Goal: Information Seeking & Learning: Stay updated

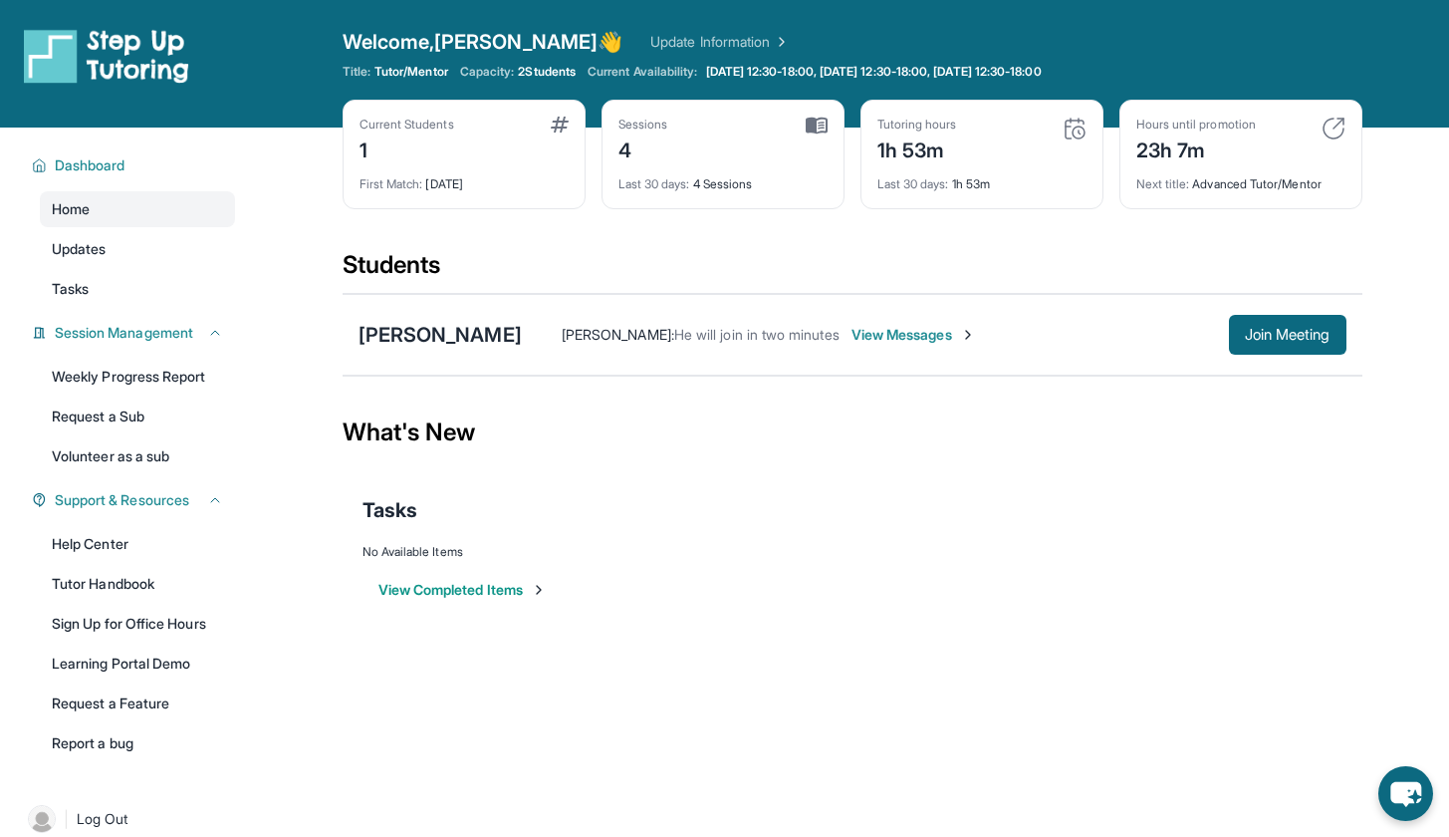
click at [900, 341] on span "View Messages" at bounding box center [913, 335] width 124 height 20
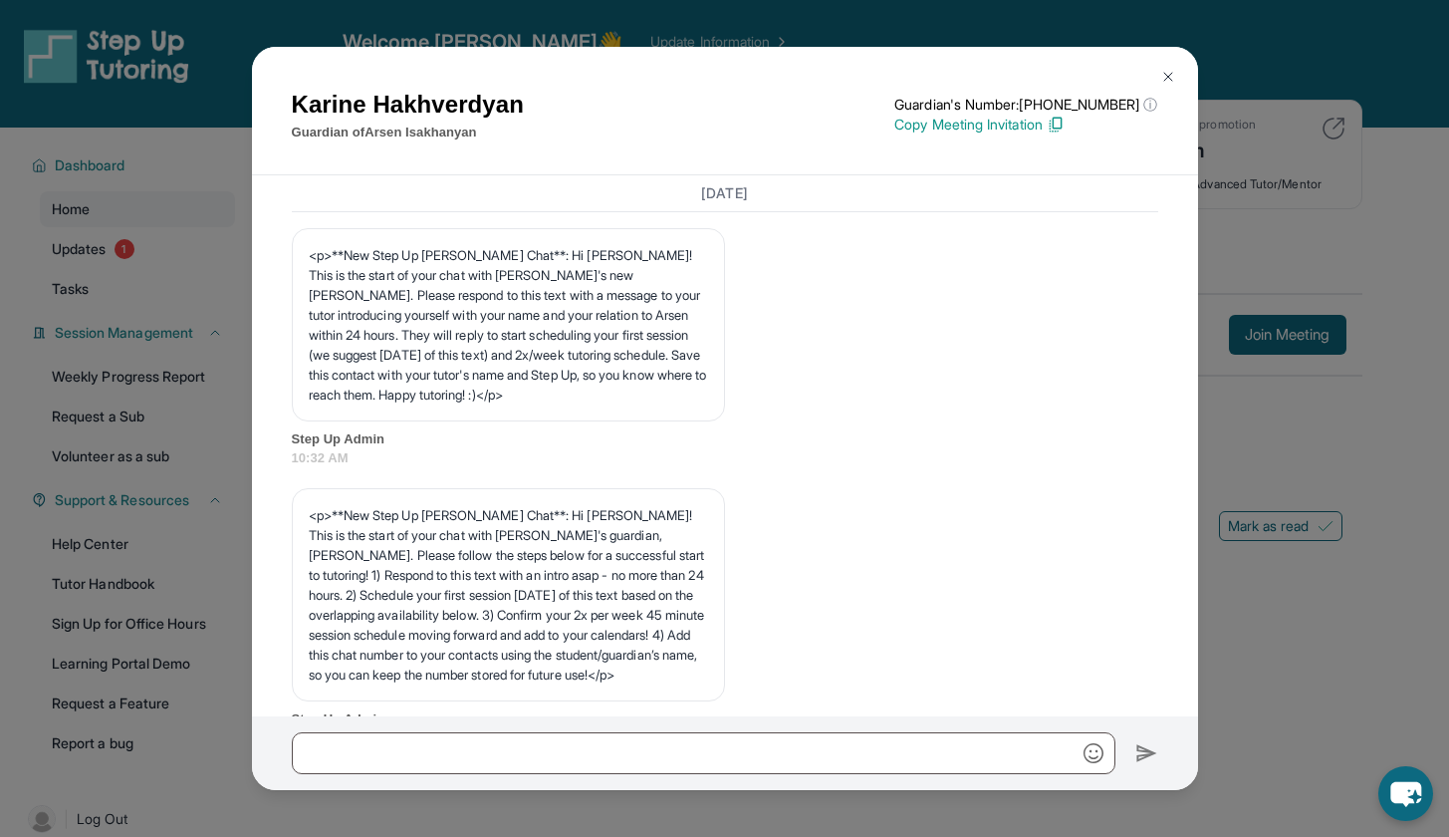
scroll to position [9011, 0]
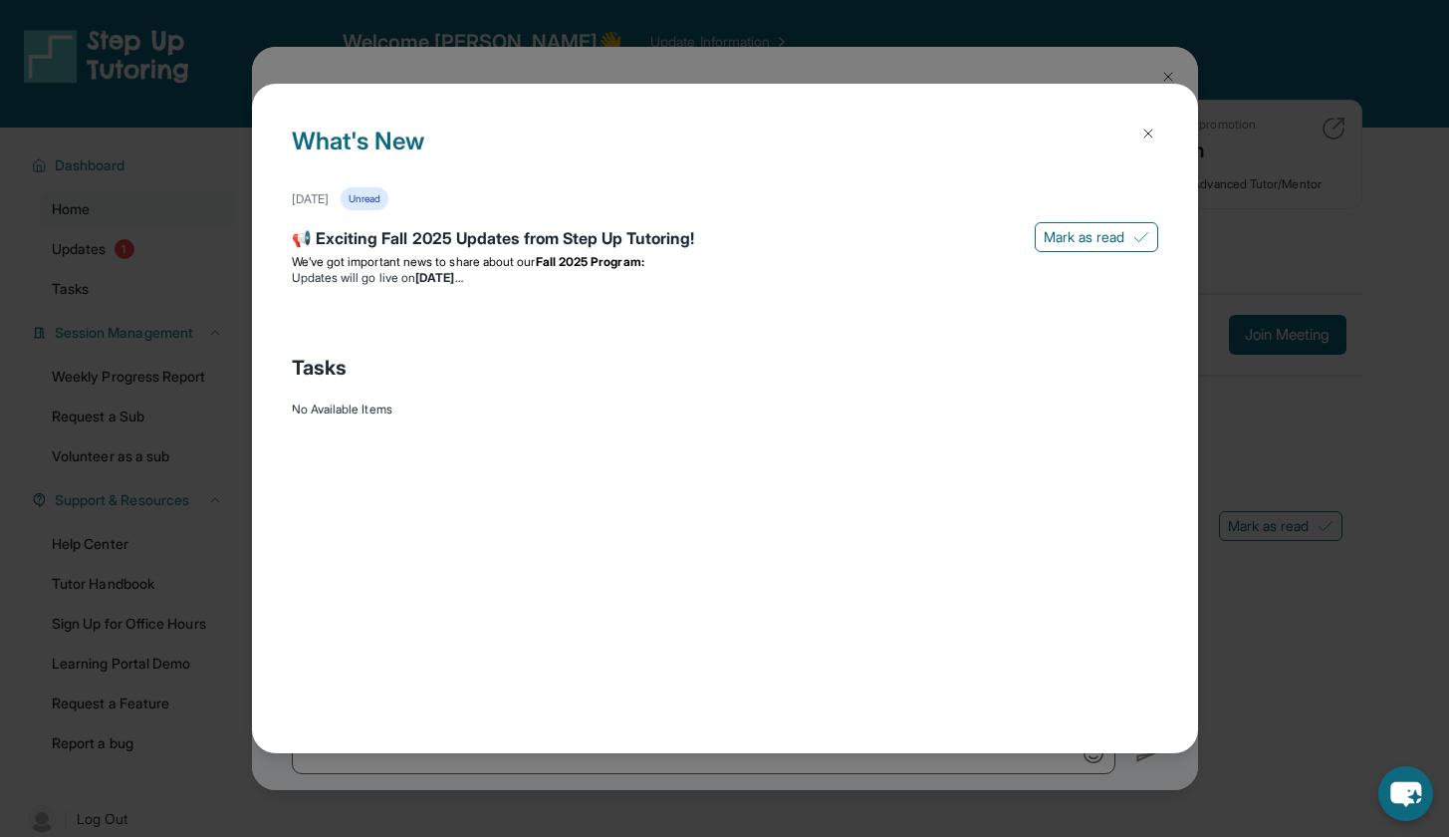
click at [1144, 136] on img at bounding box center [1148, 133] width 16 height 16
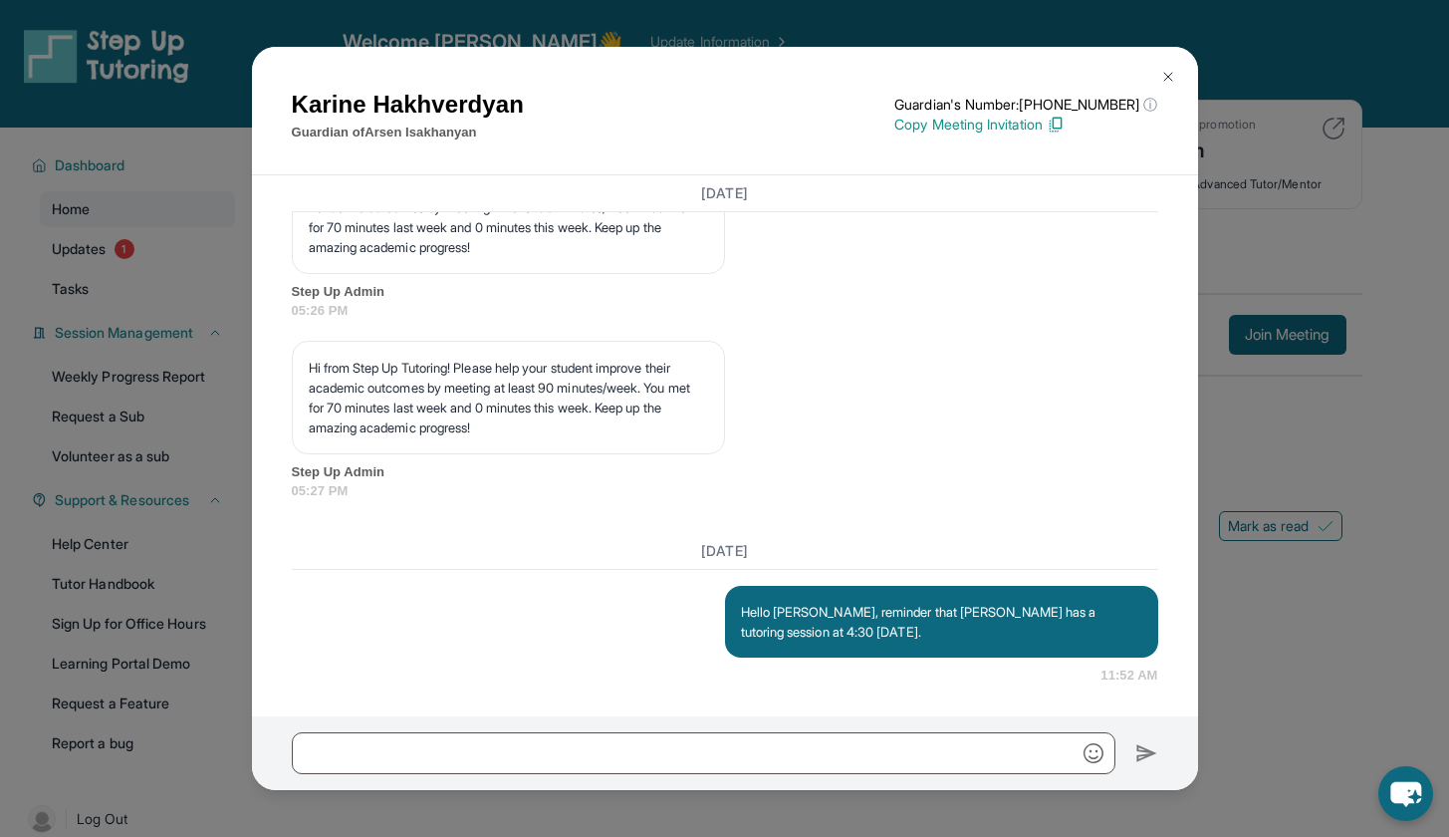
click at [1164, 70] on img at bounding box center [1168, 77] width 16 height 16
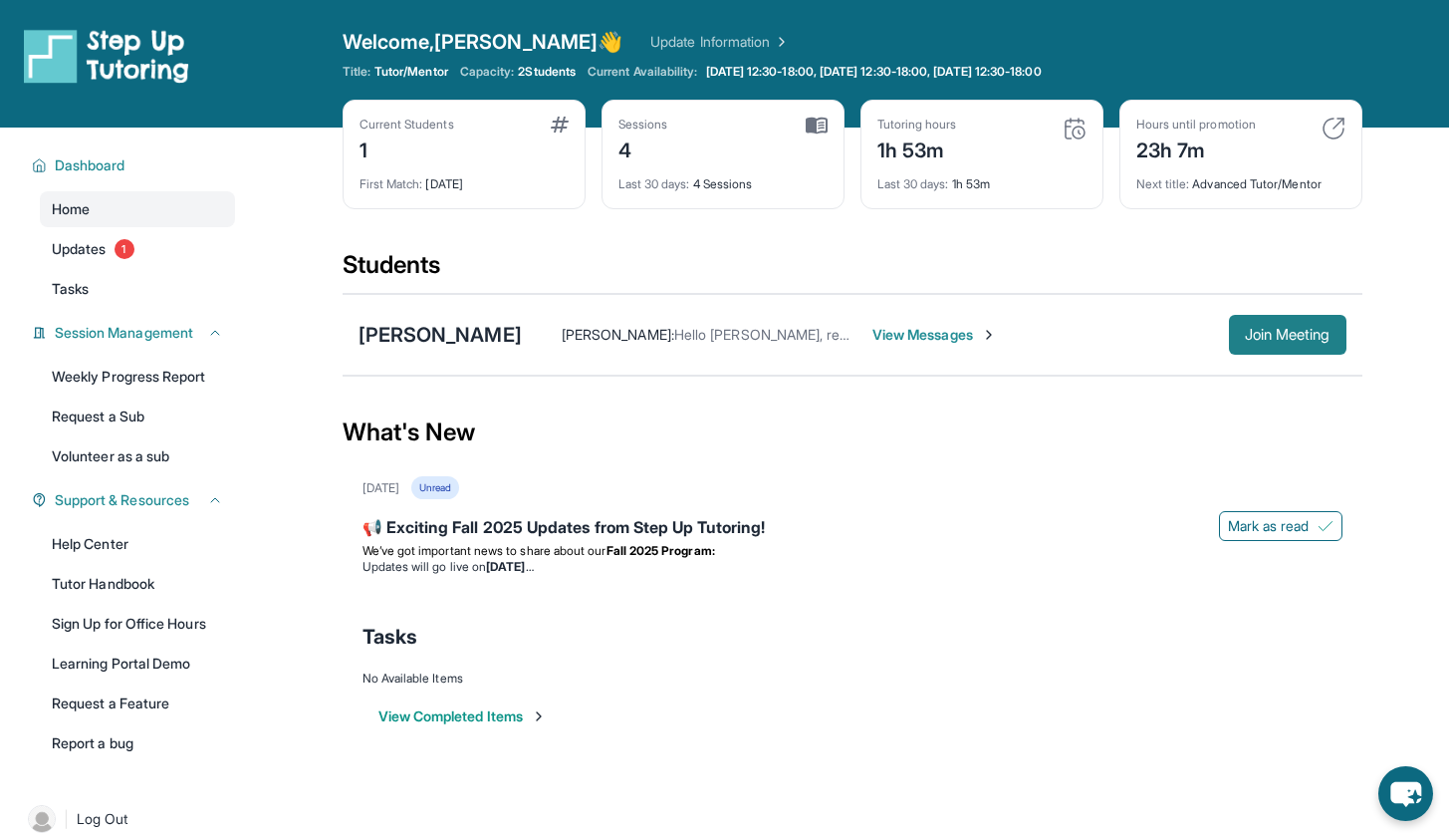
click at [1287, 341] on span "Join Meeting" at bounding box center [1288, 335] width 86 height 12
click at [116, 265] on link "Updates 1" at bounding box center [137, 249] width 195 height 36
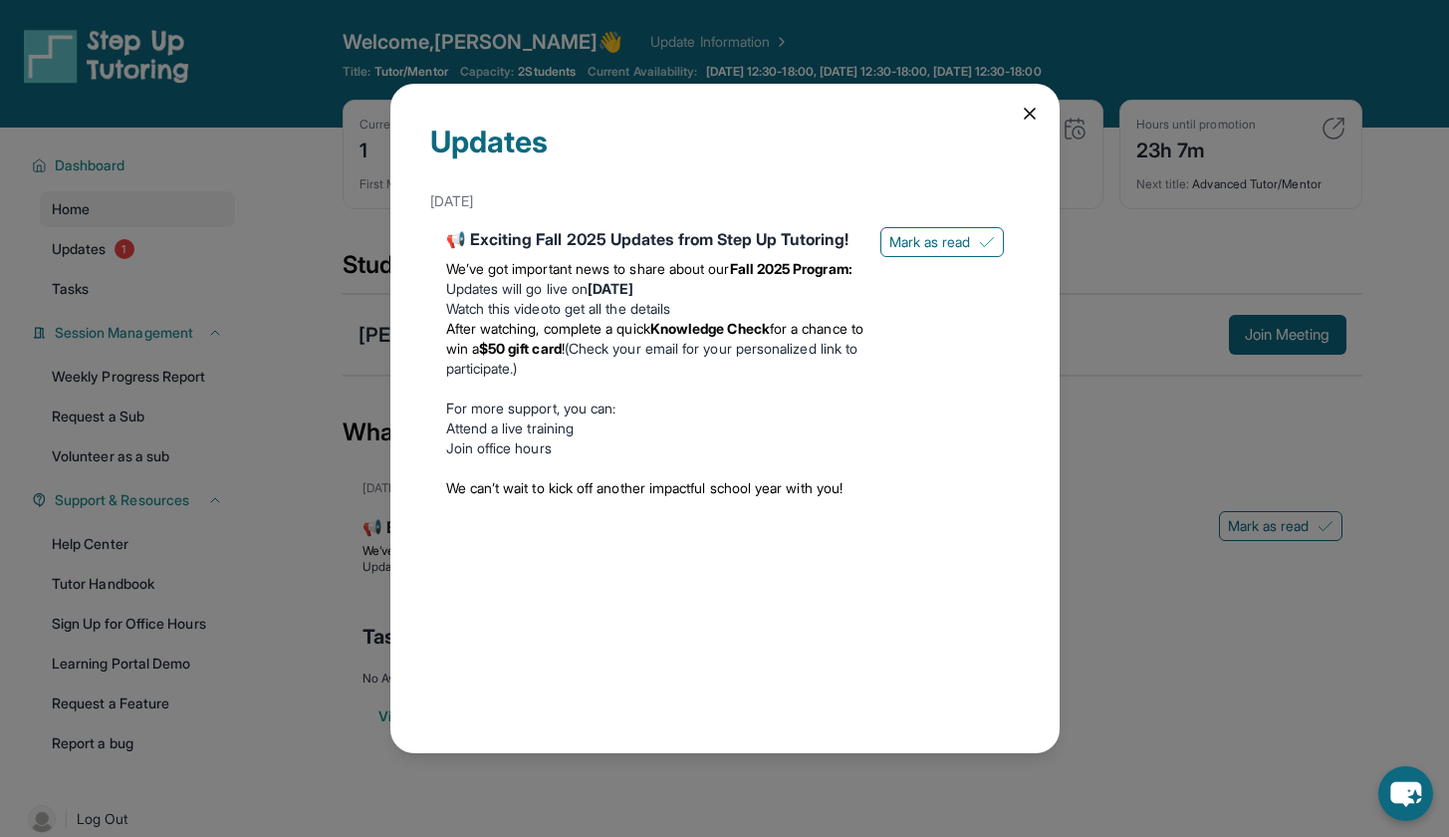
click at [587, 319] on li "Watch this video to get all the details" at bounding box center [655, 309] width 418 height 20
click at [471, 317] on link "Watch this video" at bounding box center [497, 308] width 103 height 17
click at [1022, 125] on div "Updates [DATE] 📢 Exciting Fall 2025 Updates from Step Up Tutoring! We’ve got im…" at bounding box center [724, 418] width 669 height 669
click at [1022, 124] on div "Updates [DATE] 📢 Exciting Fall 2025 Updates from Step Up Tutoring! We’ve got im…" at bounding box center [724, 418] width 669 height 669
click at [1028, 121] on icon at bounding box center [1030, 114] width 20 height 20
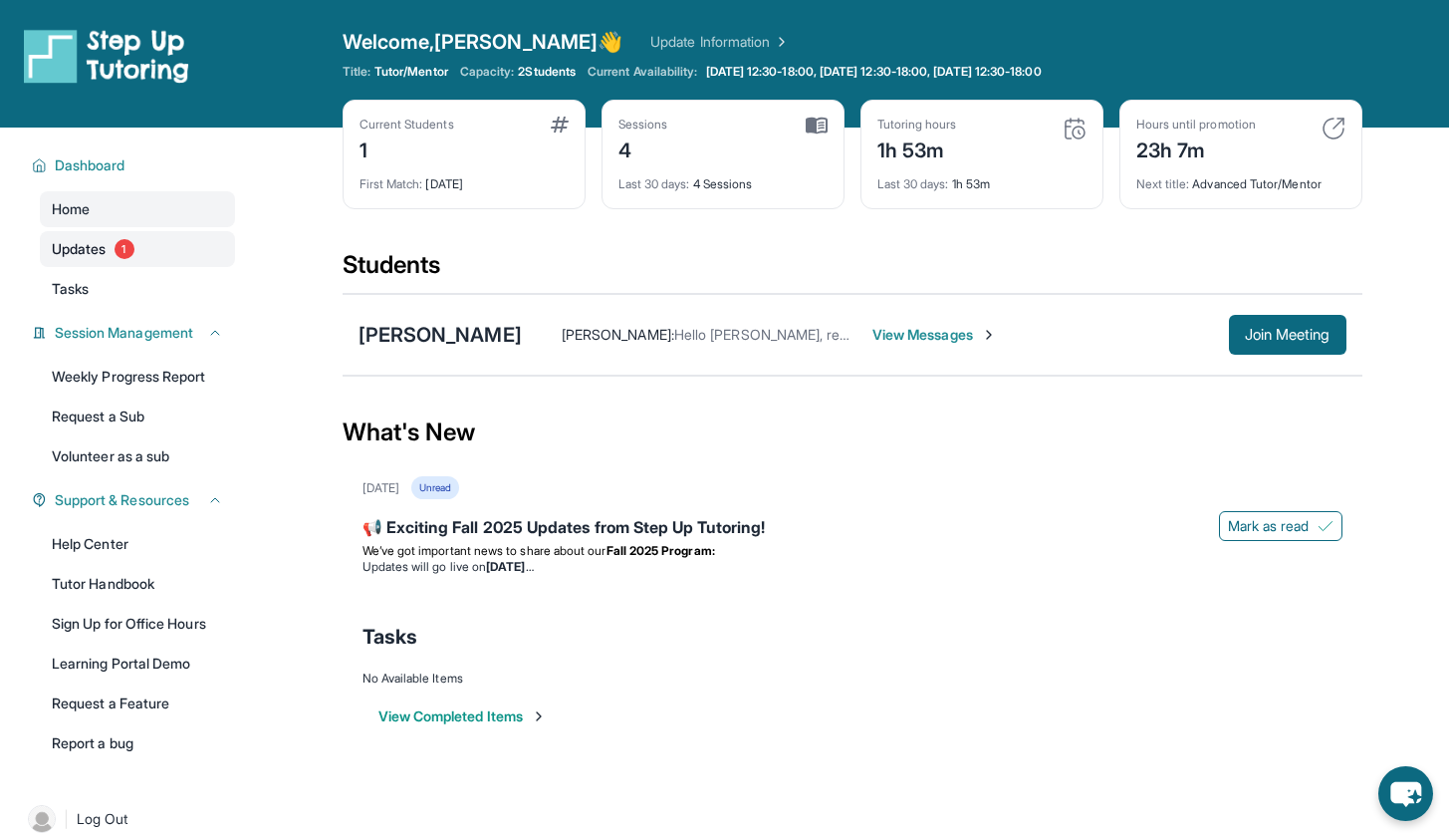
click at [133, 253] on span "1" at bounding box center [125, 249] width 20 height 20
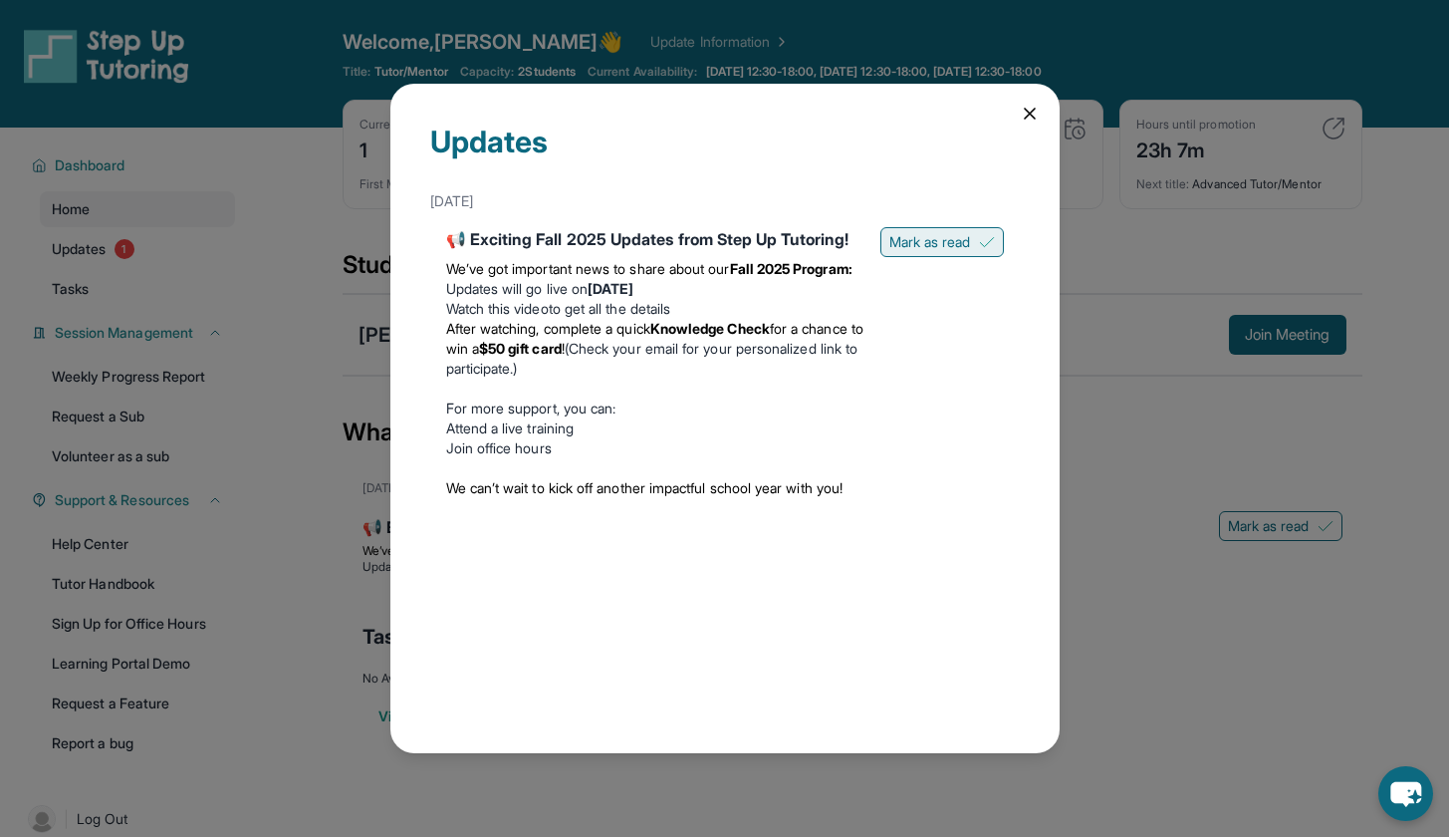
click at [961, 241] on span "Mark as read" at bounding box center [930, 242] width 82 height 20
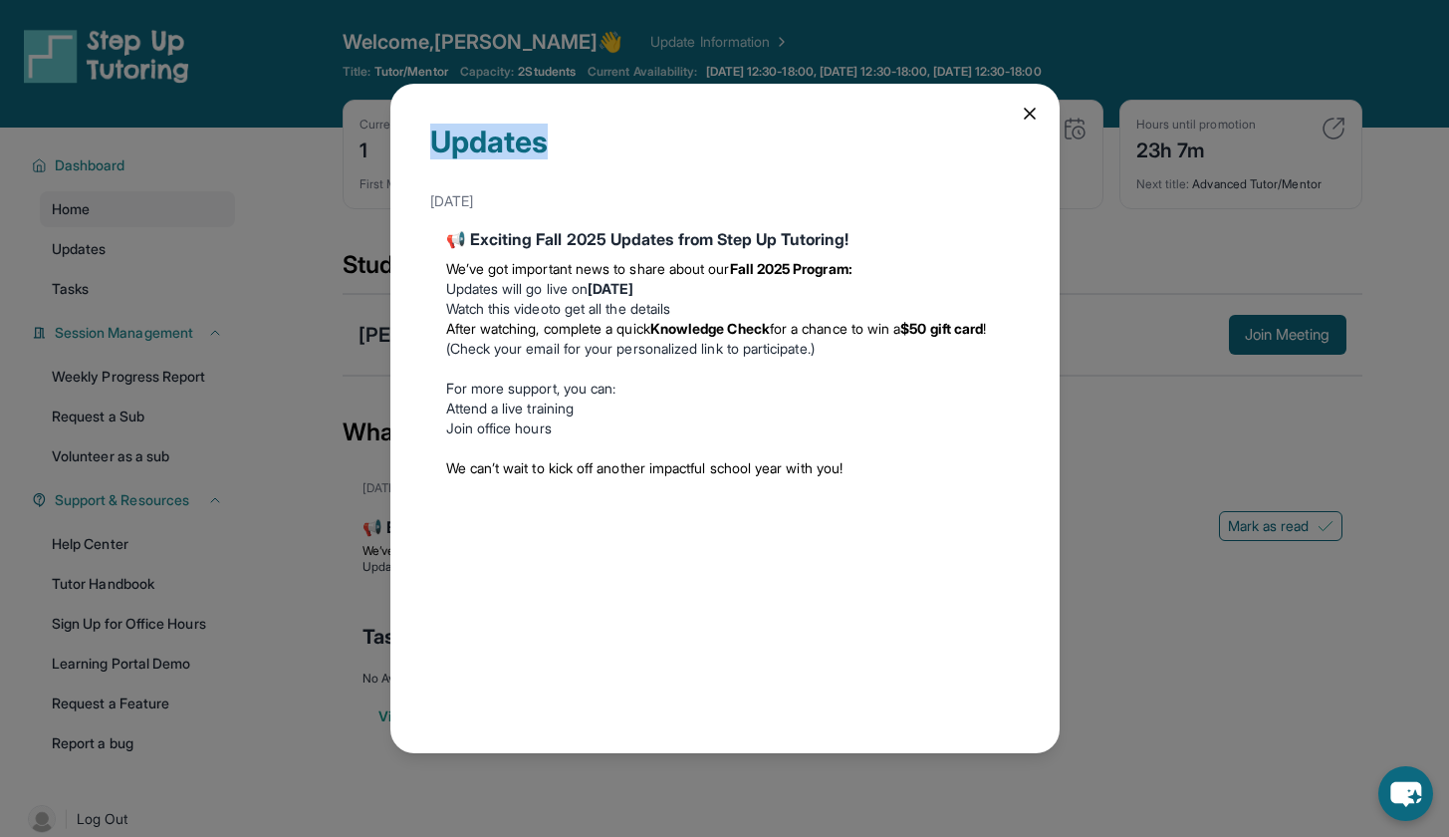
click at [1040, 122] on div "Updates [DATE] 📢 Exciting Fall 2025 Updates from Step Up Tutoring! We’ve got im…" at bounding box center [724, 418] width 669 height 669
click at [1033, 121] on icon at bounding box center [1030, 114] width 20 height 20
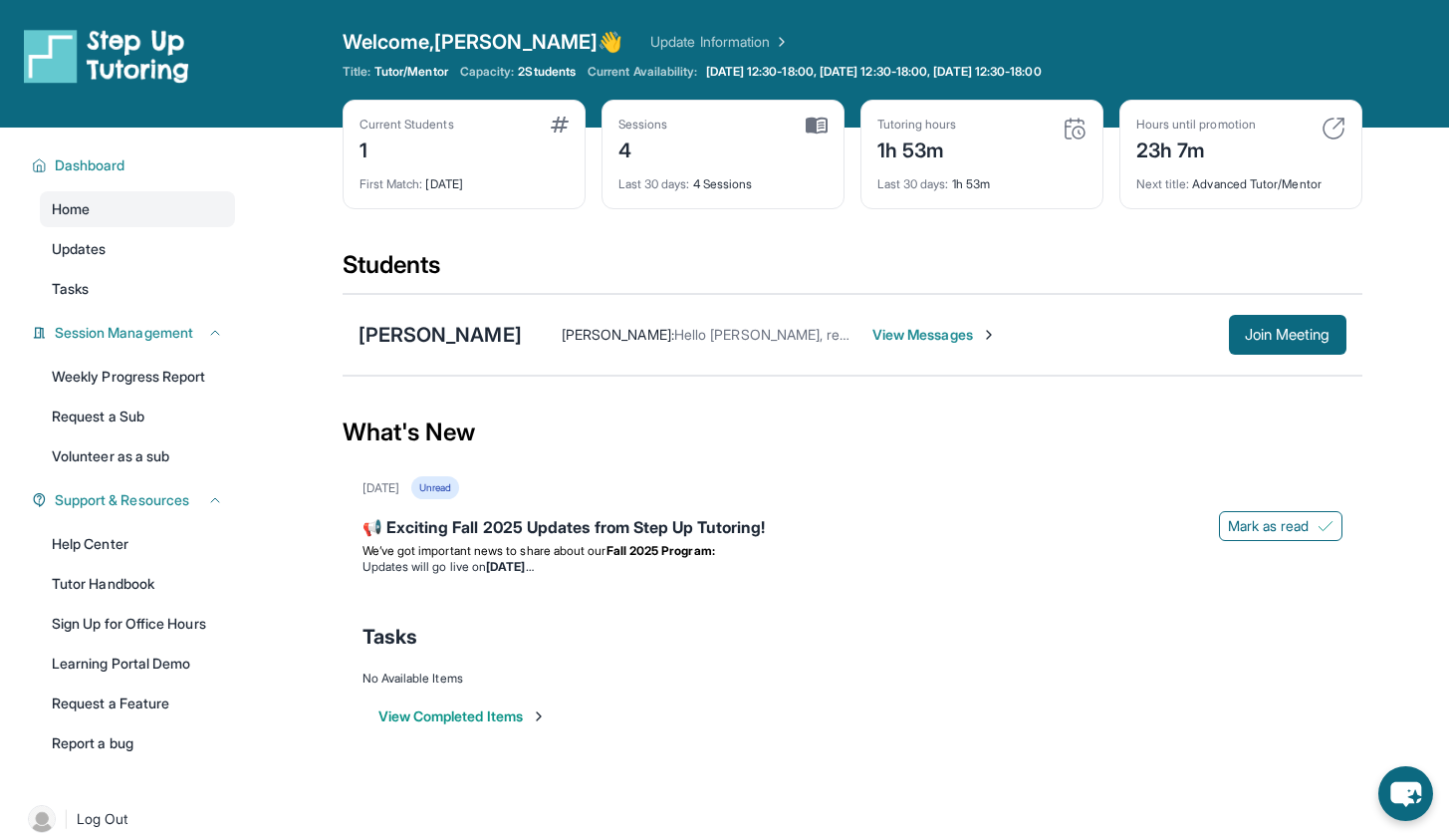
click at [151, 270] on div "Home Updates Tasks" at bounding box center [137, 249] width 195 height 116
click at [151, 255] on link "Updates" at bounding box center [137, 249] width 195 height 36
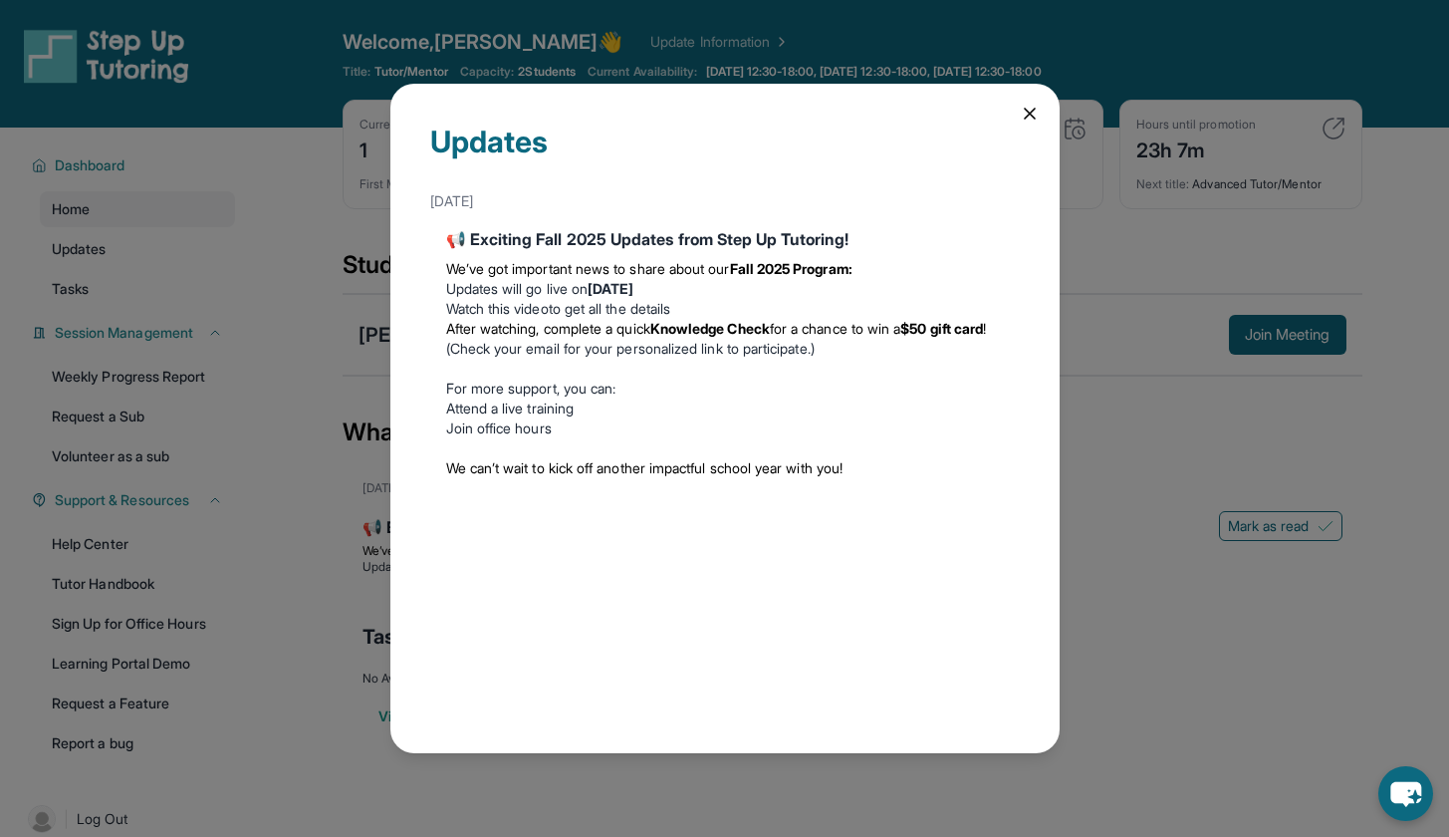
click at [1032, 102] on div "Updates [DATE] 📢 Exciting Fall 2025 Updates from Step Up Tutoring! We’ve got im…" at bounding box center [724, 418] width 669 height 669
click at [1020, 122] on icon at bounding box center [1030, 114] width 20 height 20
